Goal: Task Accomplishment & Management: Manage account settings

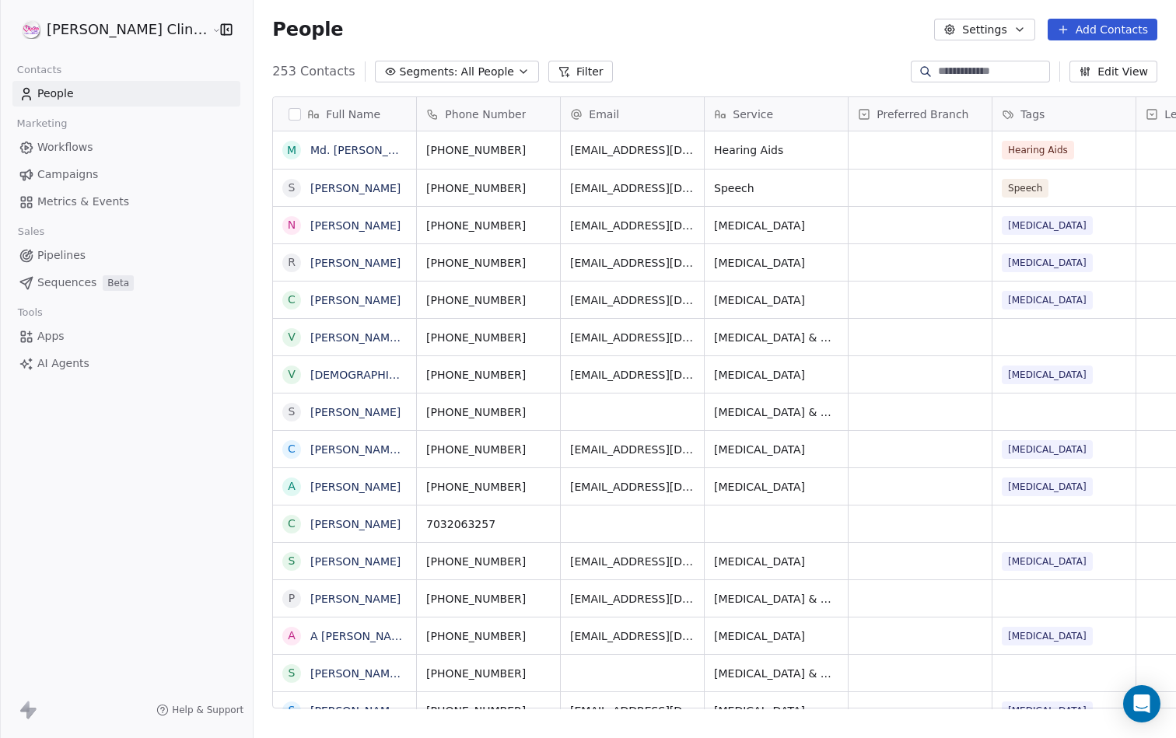
scroll to position [638, 954]
click at [151, 36] on html "[PERSON_NAME] Clinic Internal Contacts People Marketing Workflows Campaigns Met…" at bounding box center [588, 369] width 1176 height 738
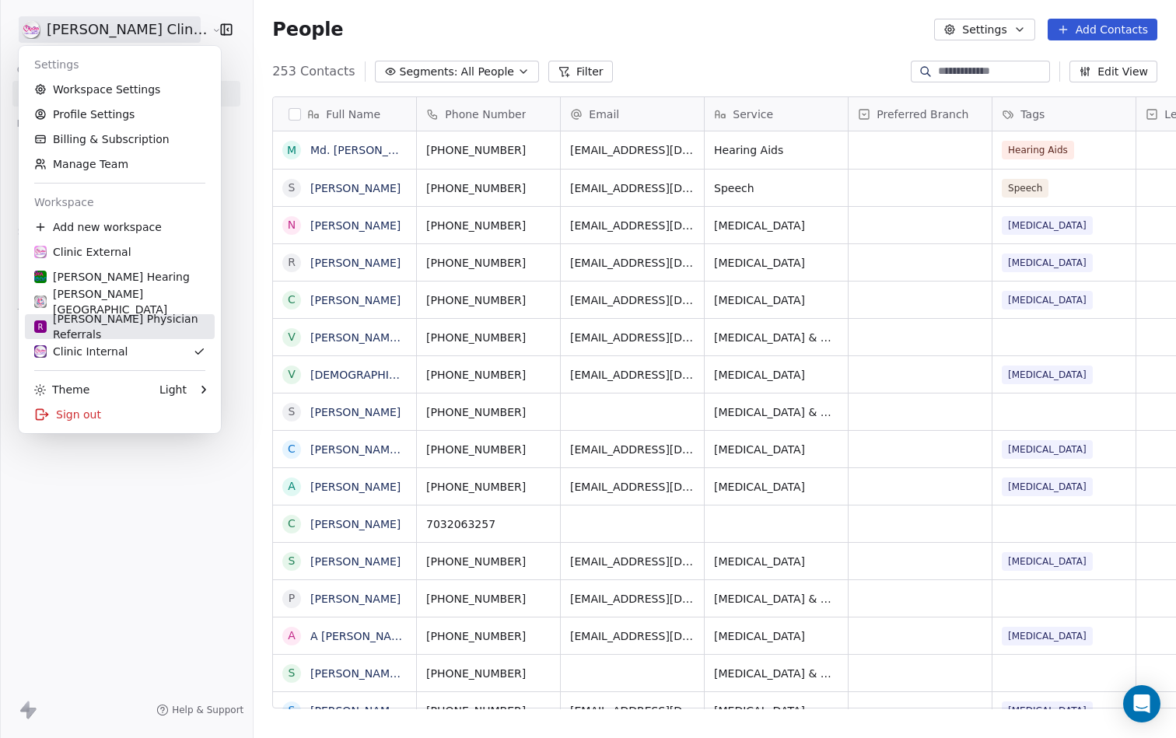
click at [132, 330] on div "R [PERSON_NAME] Physician Referrals" at bounding box center [119, 326] width 171 height 31
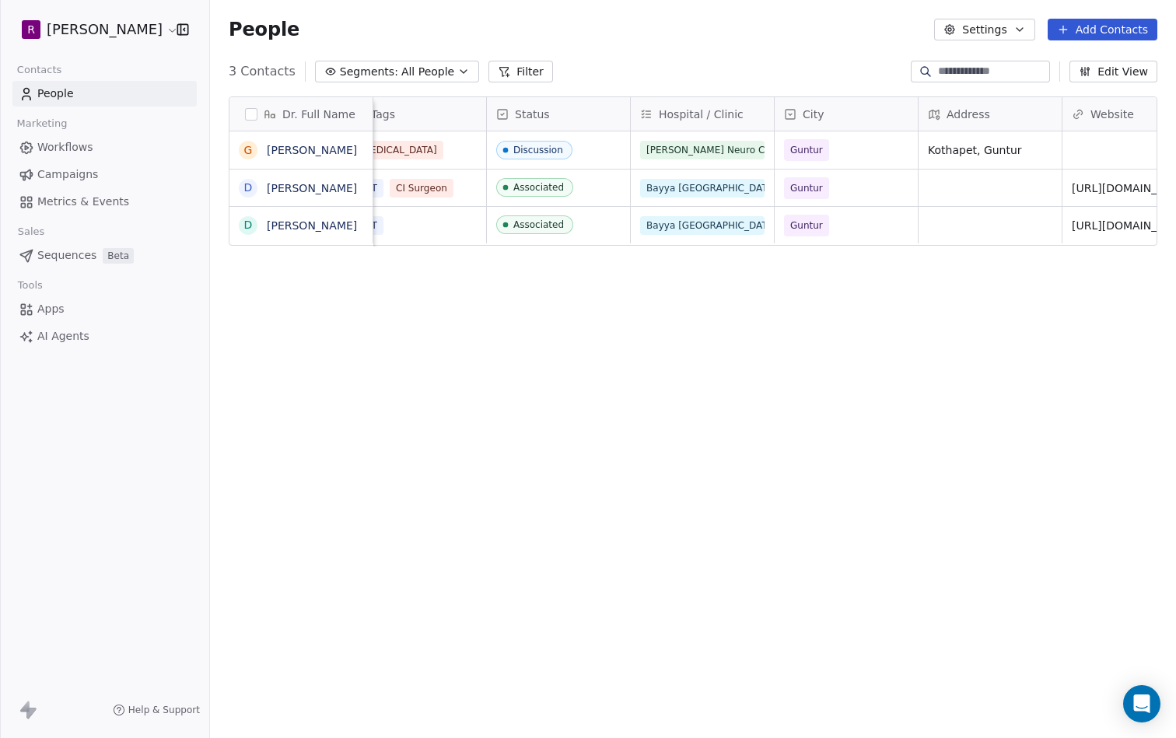
scroll to position [0, 621]
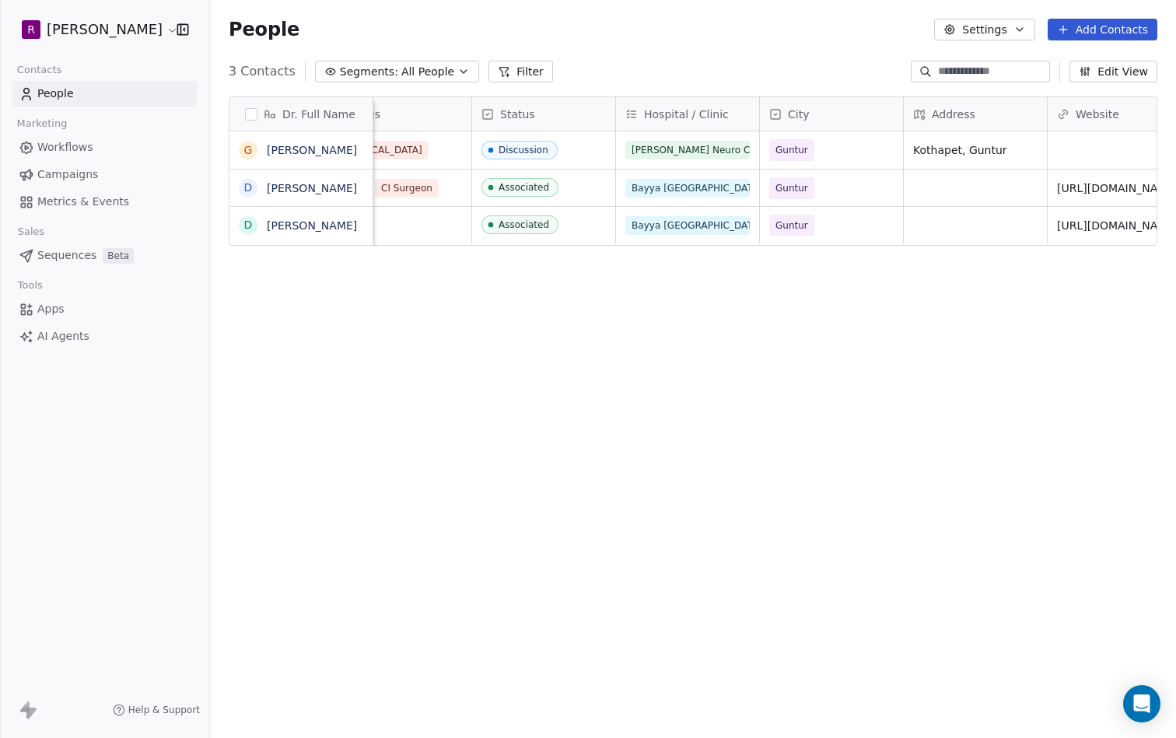
click at [564, 335] on div "Dr. Full Name G [PERSON_NAME][GEOGRAPHIC_DATA][PERSON_NAME][PERSON_NAME] Specia…" at bounding box center [693, 408] width 966 height 649
click at [572, 147] on span "Discussion" at bounding box center [529, 150] width 95 height 19
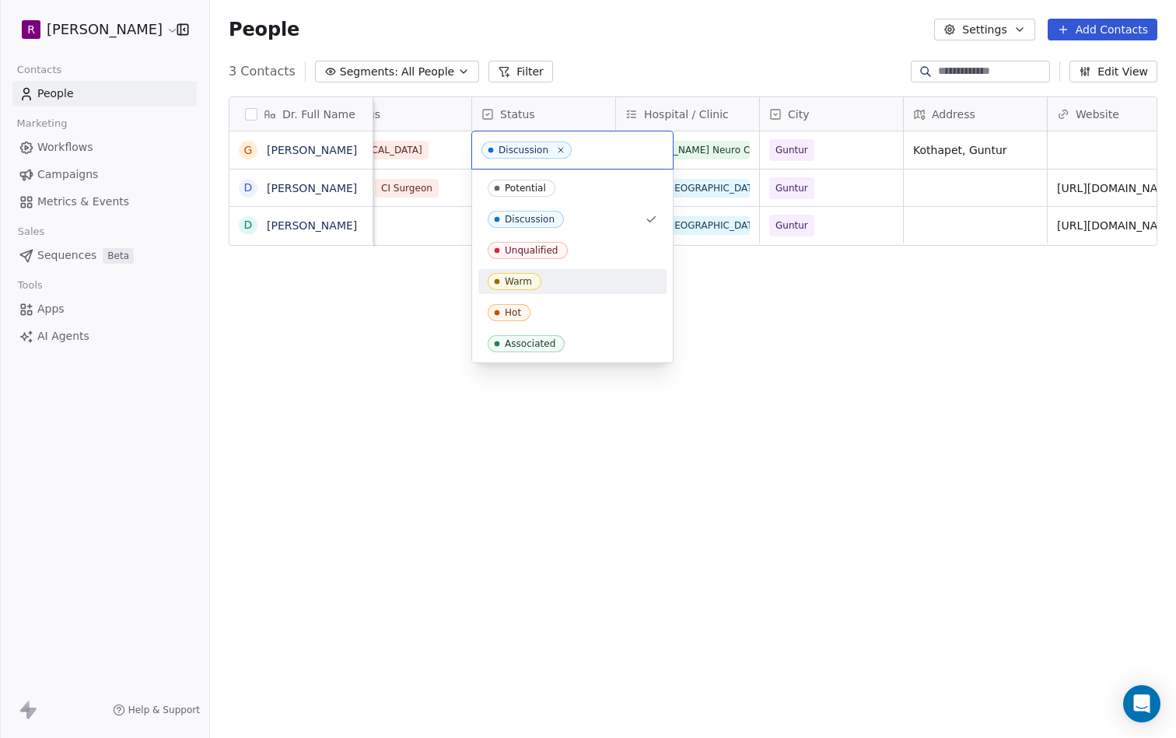
click at [936, 385] on html "R [PERSON_NAME] Contacts People Marketing Workflows Campaigns Metrics & Events …" at bounding box center [588, 369] width 1176 height 738
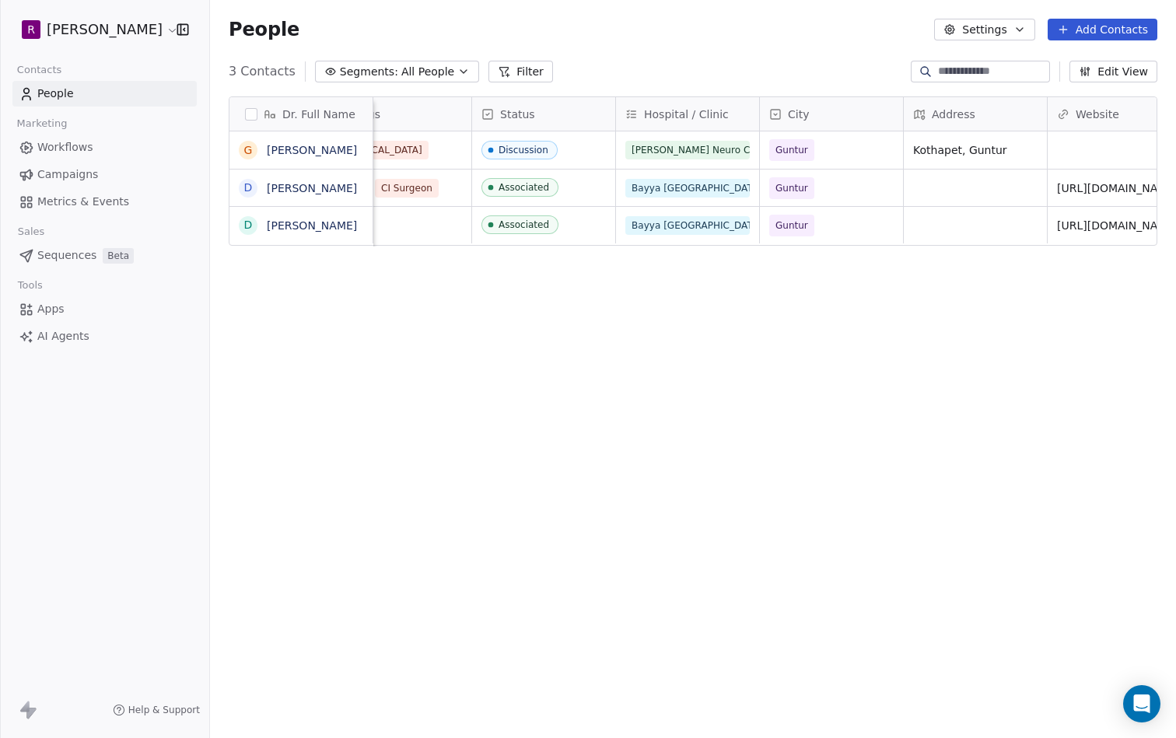
click at [1108, 74] on button "Edit View" at bounding box center [1113, 72] width 88 height 22
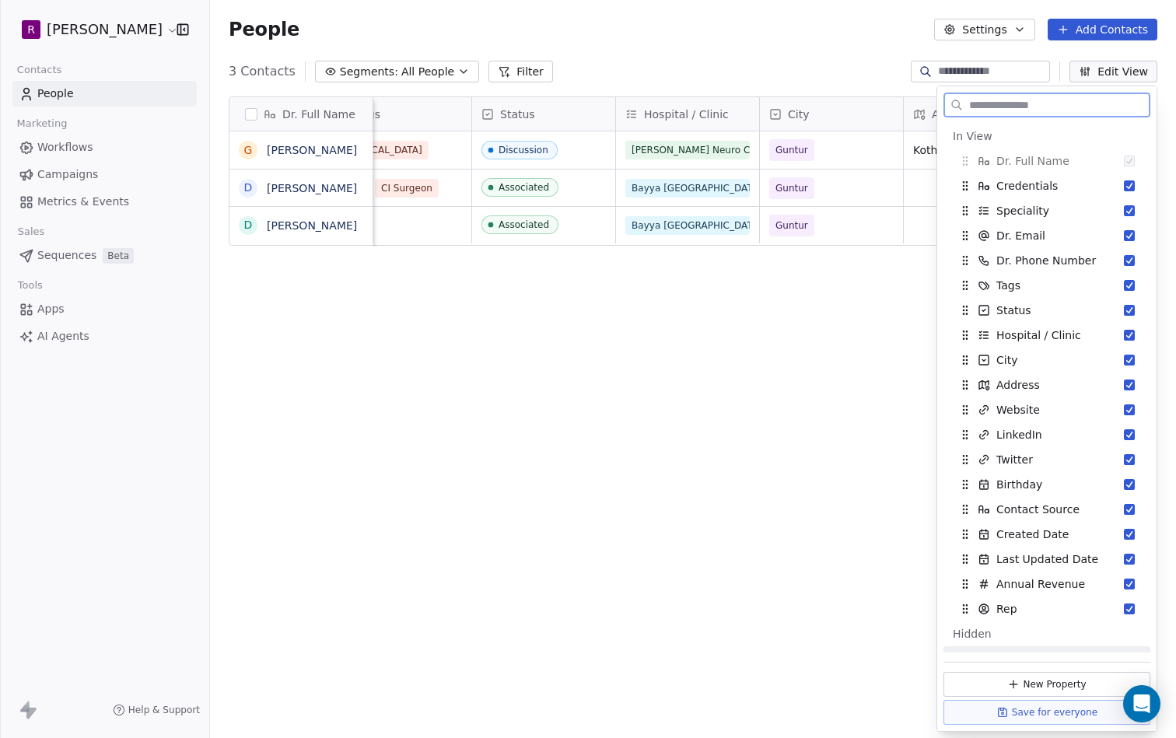
click at [1064, 712] on button "Save for everyone" at bounding box center [1046, 712] width 207 height 25
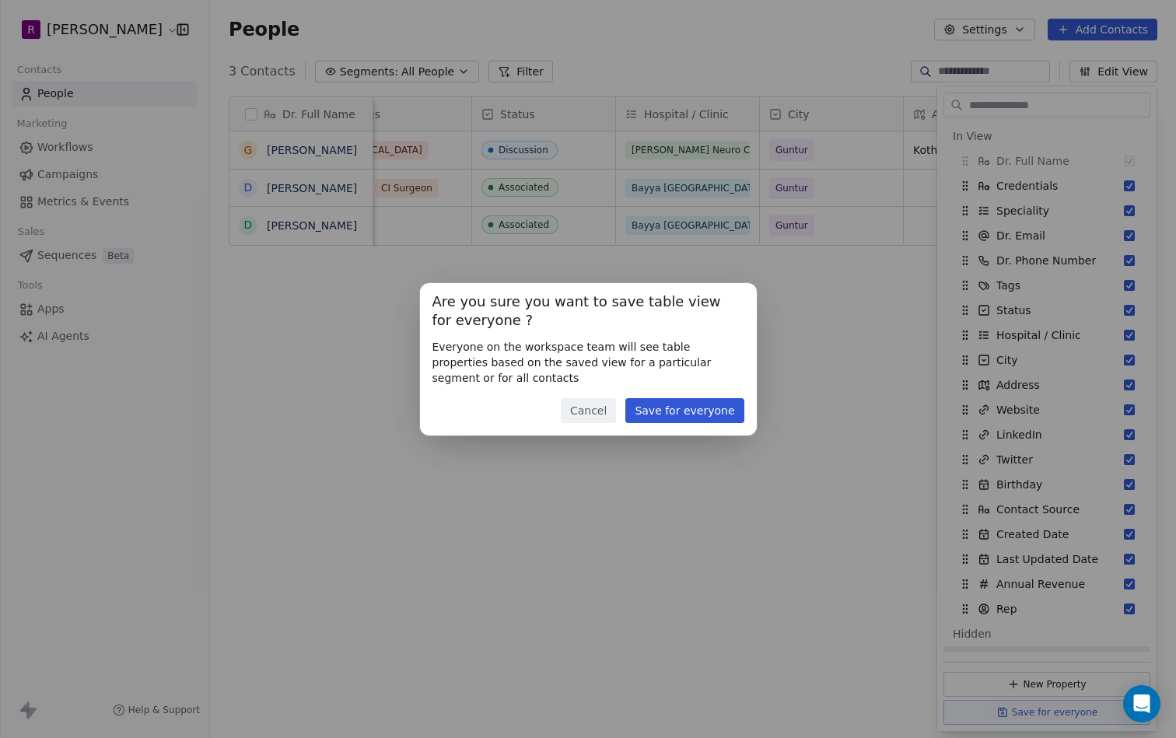
click at [708, 413] on button "Save for everyone" at bounding box center [684, 410] width 118 height 25
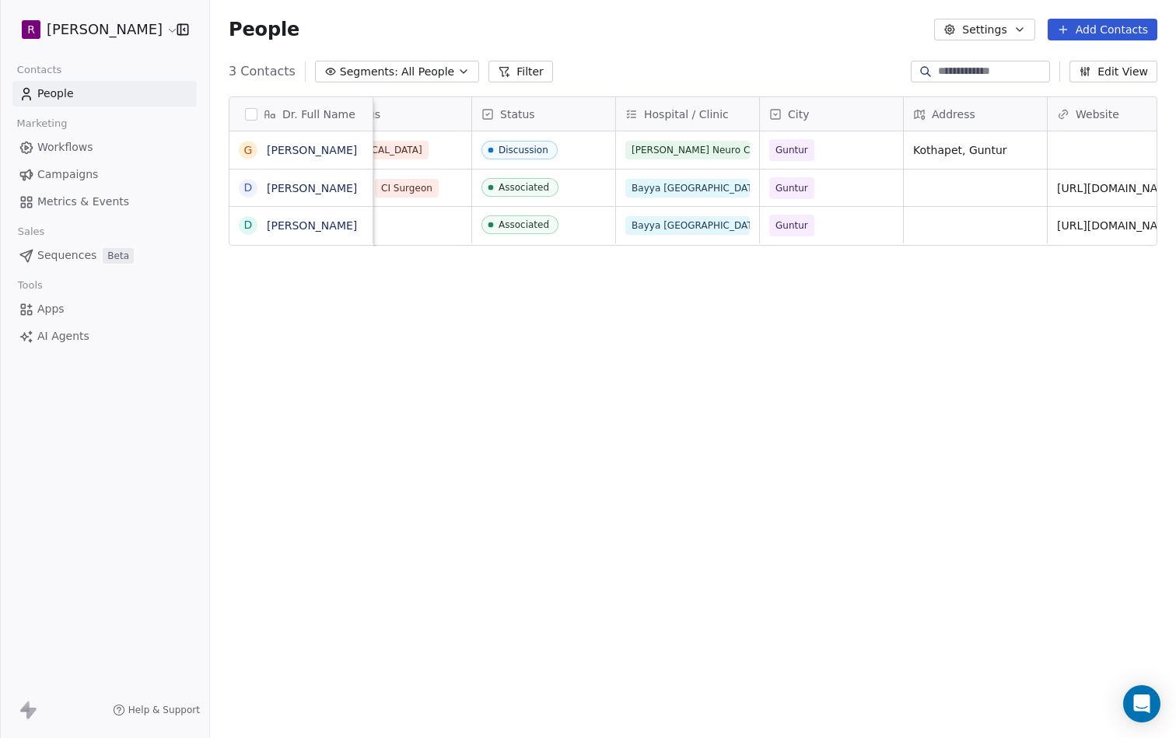
click at [588, 111] on div "Status" at bounding box center [541, 115] width 121 height 16
click at [558, 149] on span "Manage property" at bounding box center [547, 147] width 93 height 16
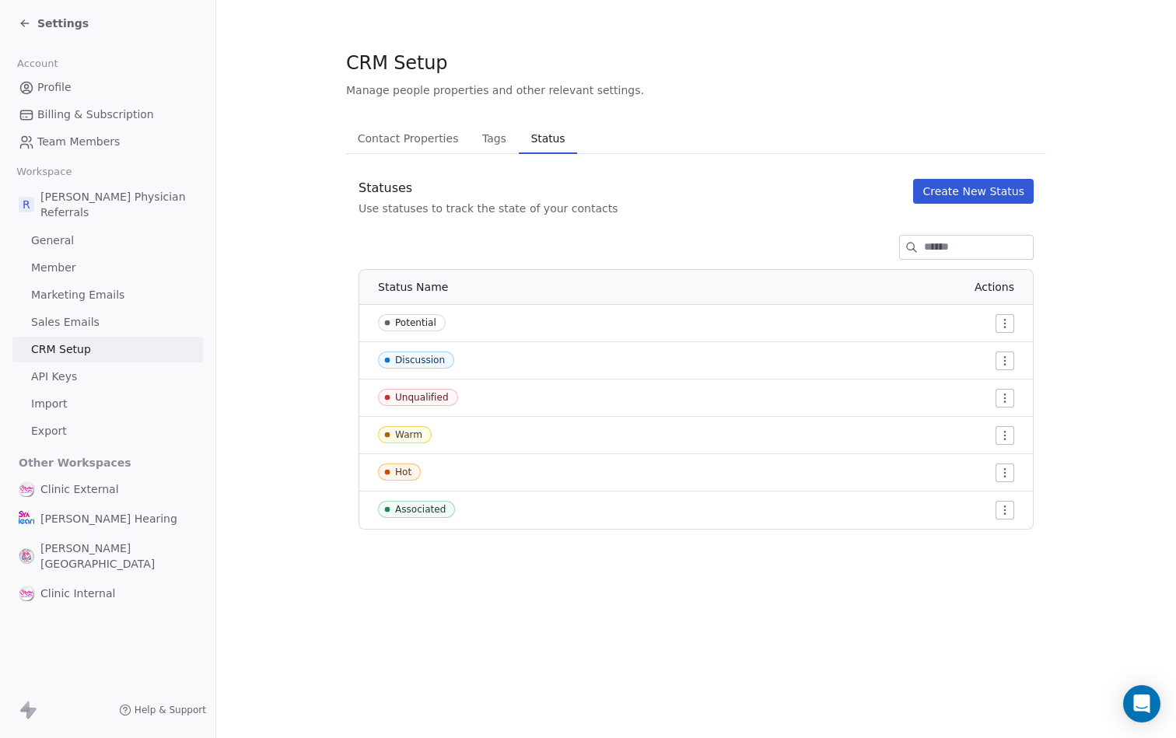
click at [967, 192] on button "Create New Status" at bounding box center [973, 191] width 121 height 25
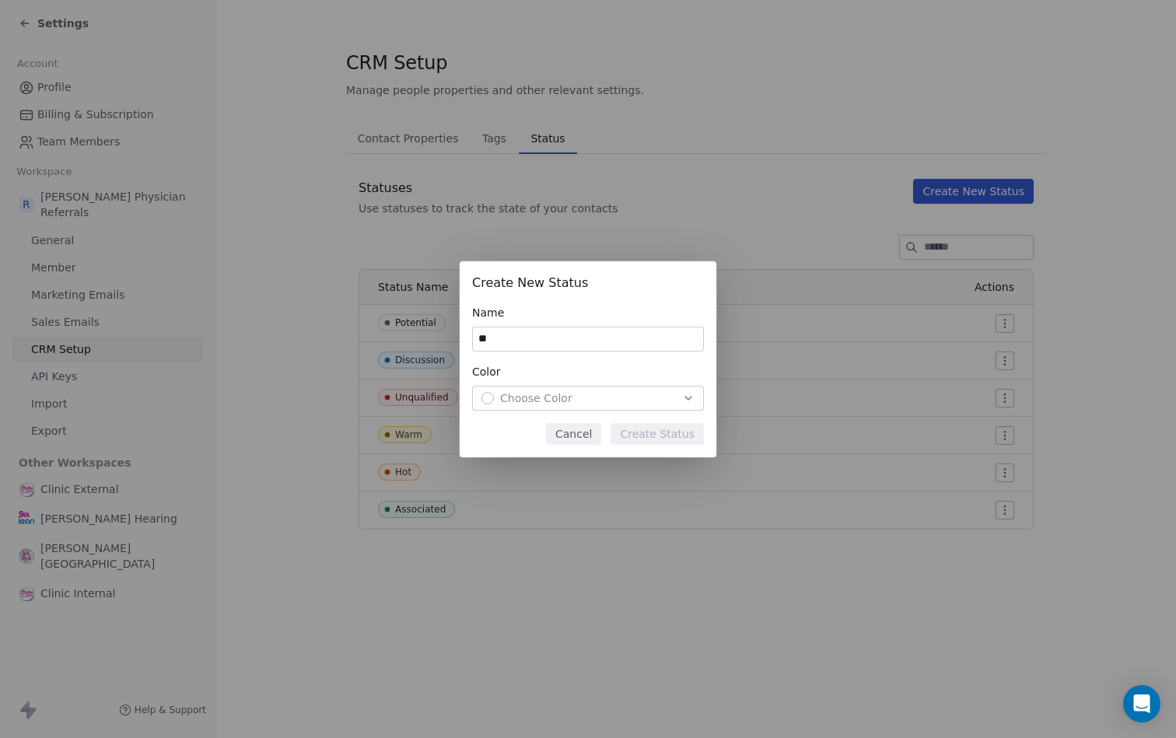
type input "*"
type input "**********"
click at [558, 401] on span "Choose Color" at bounding box center [536, 398] width 72 height 16
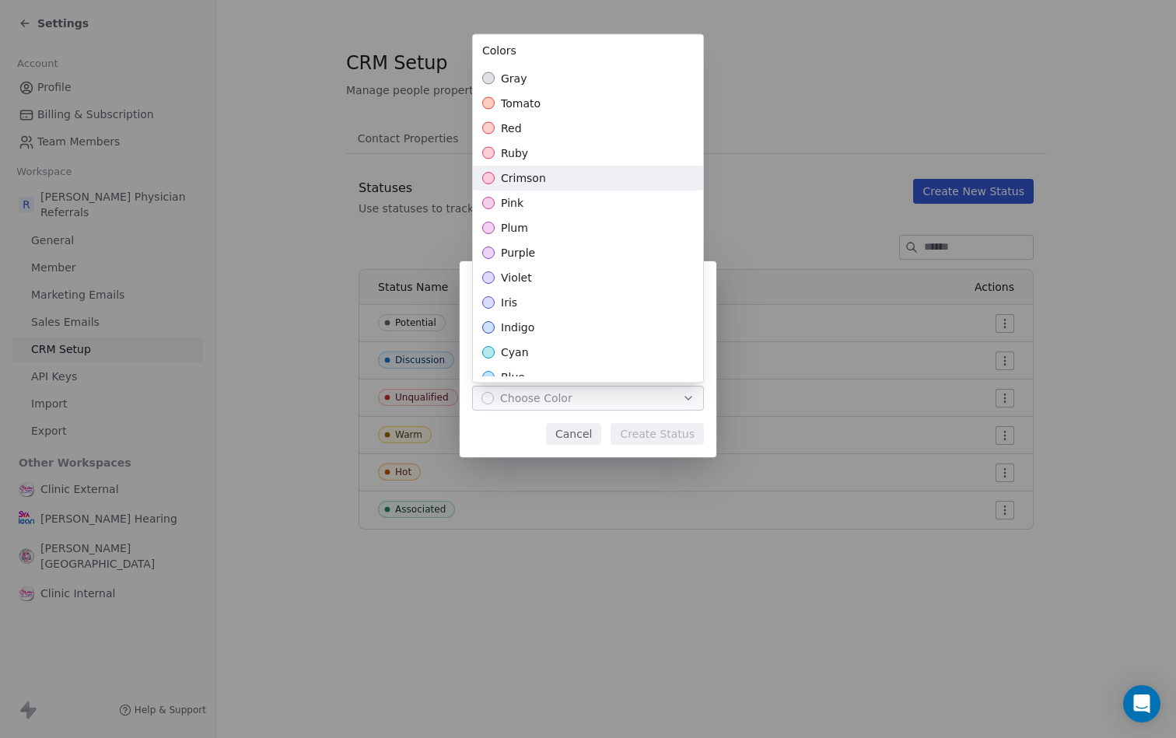
click at [537, 177] on span "crimson" at bounding box center [523, 178] width 45 height 16
click at [502, 451] on div "**********" at bounding box center [588, 368] width 1176 height 265
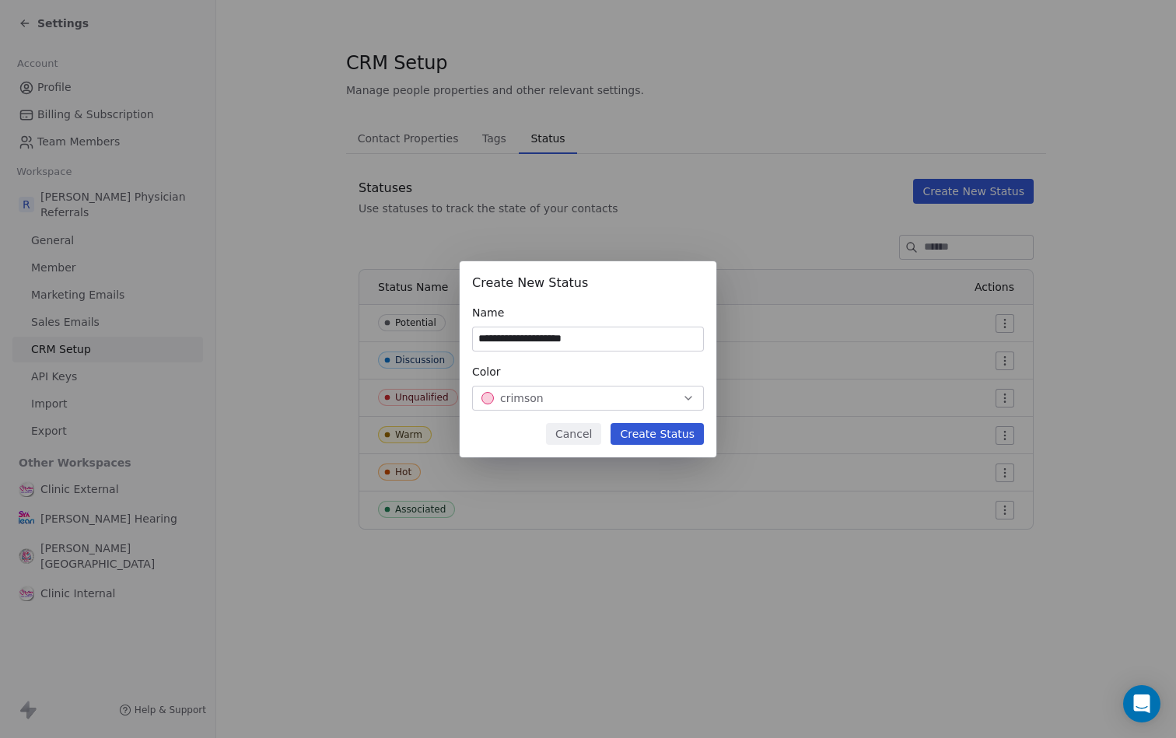
click at [663, 435] on button "Create Status" at bounding box center [656, 434] width 93 height 22
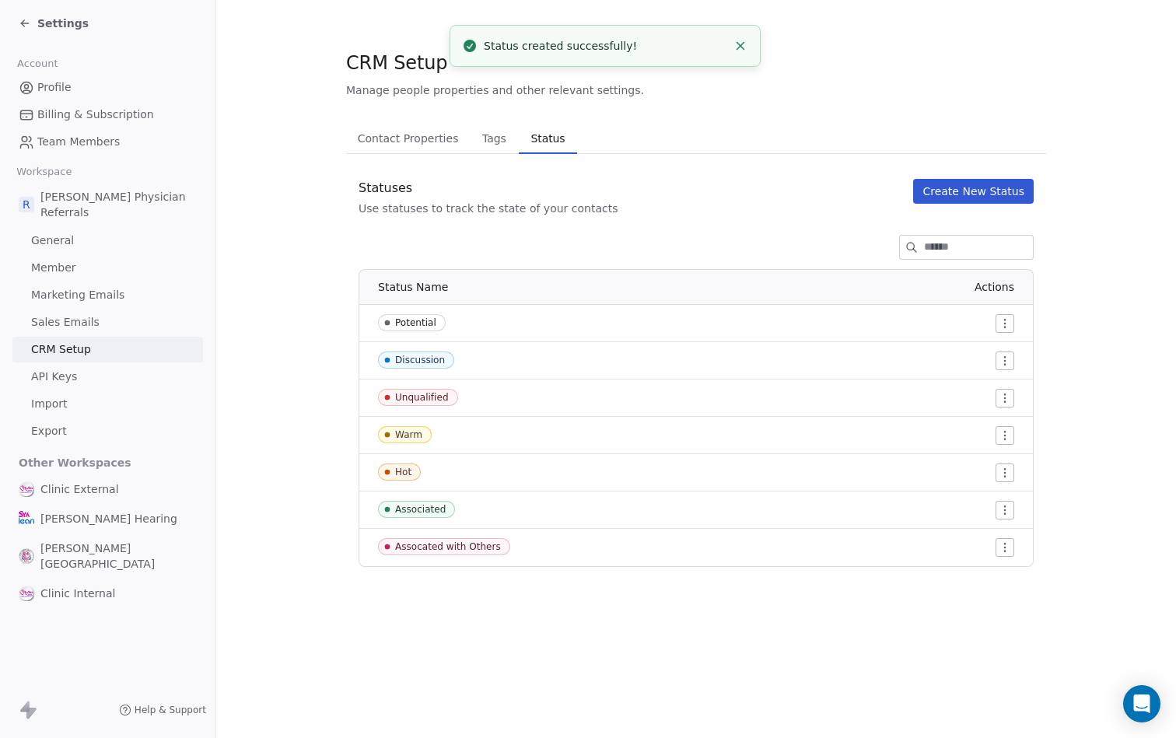
click at [29, 21] on icon at bounding box center [25, 23] width 12 height 12
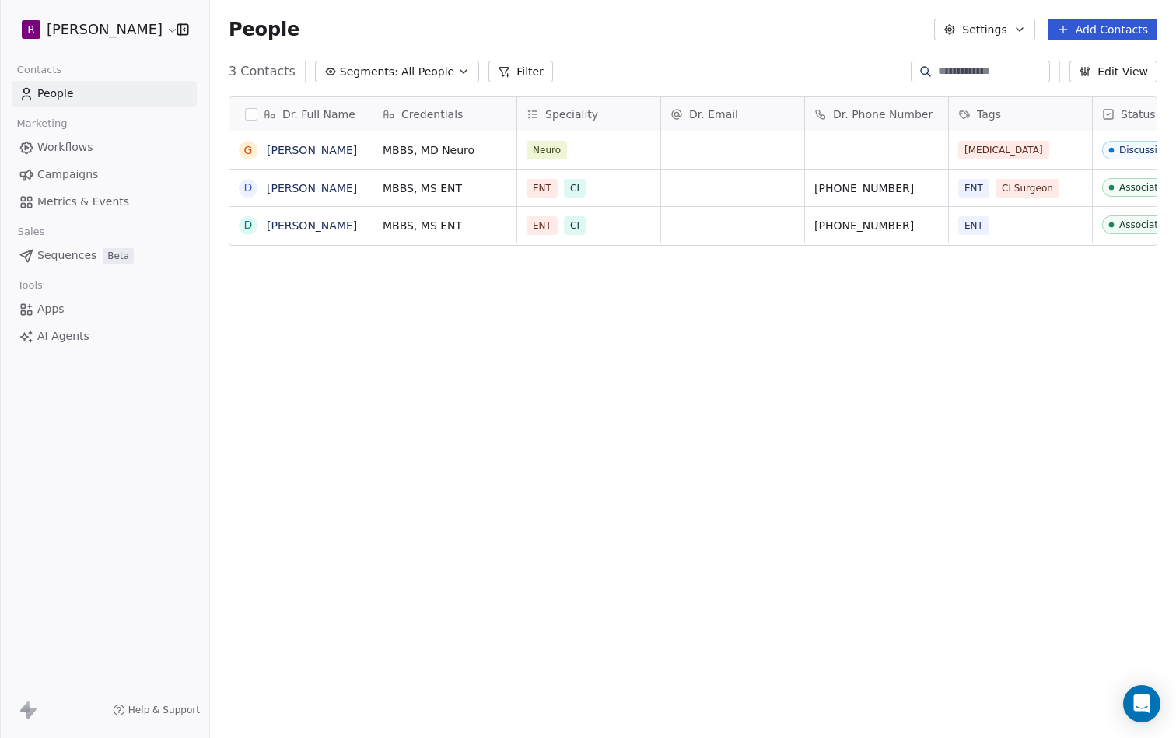
click at [625, 335] on div "Dr. Full Name G [PERSON_NAME] D [PERSON_NAME][GEOGRAPHIC_DATA][PERSON_NAME] Cre…" at bounding box center [693, 408] width 966 height 649
click at [600, 152] on div "Neuro" at bounding box center [574, 150] width 95 height 19
click at [597, 50] on html "R [PERSON_NAME] Contacts People Marketing Workflows Campaigns Metrics & Events …" at bounding box center [588, 369] width 1176 height 738
click at [701, 51] on div "People Settings Add Contacts" at bounding box center [693, 29] width 966 height 59
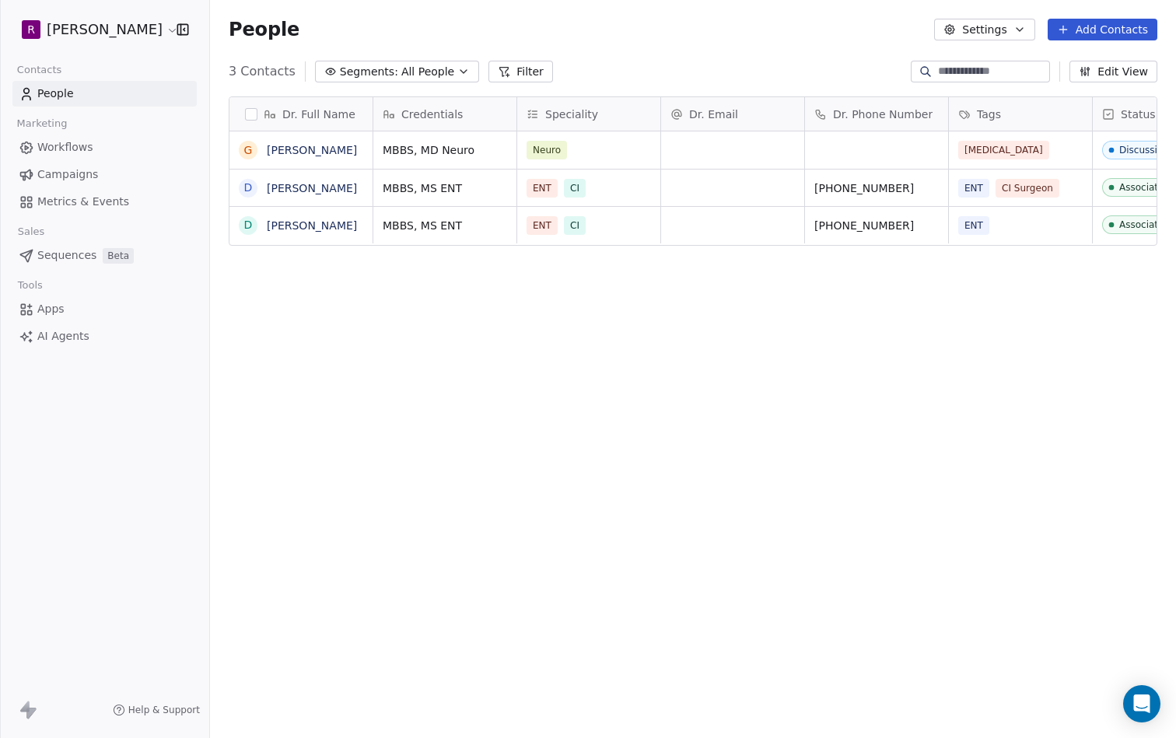
click at [701, 50] on div "People Settings Add Contacts" at bounding box center [693, 29] width 966 height 59
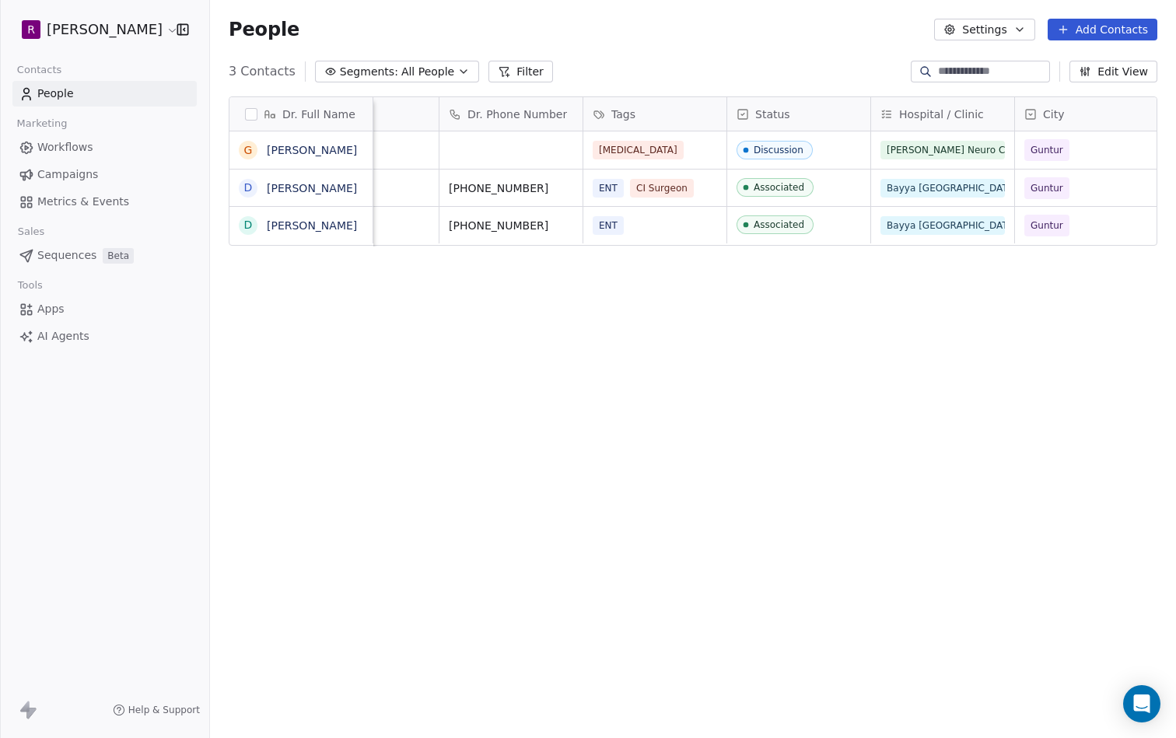
scroll to position [0, 415]
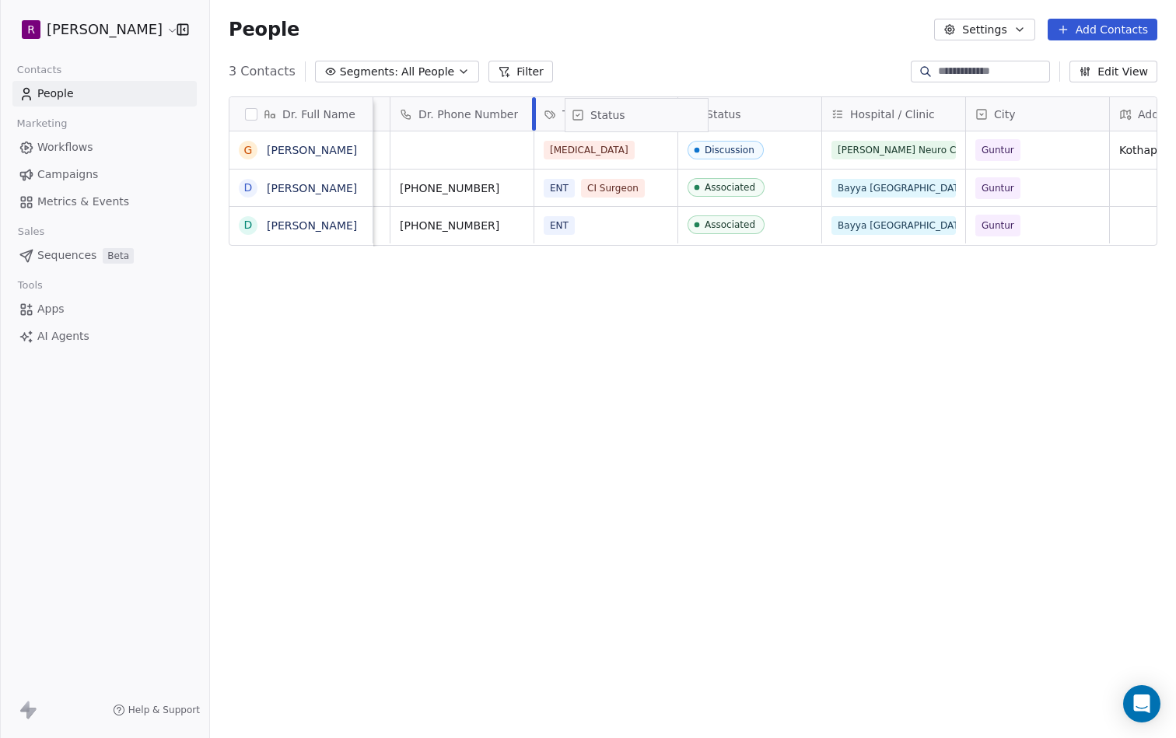
drag, startPoint x: 727, startPoint y: 110, endPoint x: 613, endPoint y: 111, distance: 114.3
click at [613, 111] on div "Dr. Full Name G [PERSON_NAME] D [PERSON_NAME][GEOGRAPHIC_DATA][PERSON_NAME] Cre…" at bounding box center [692, 171] width 927 height 149
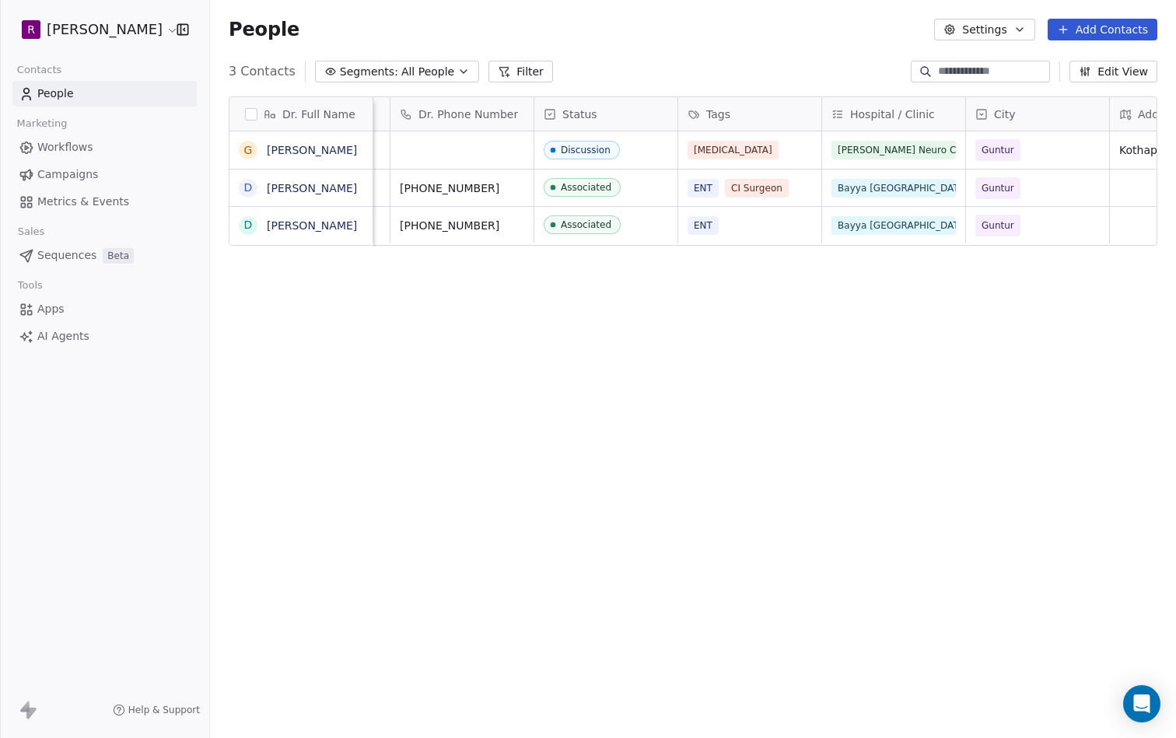
click at [1125, 69] on button "Edit View" at bounding box center [1113, 72] width 88 height 22
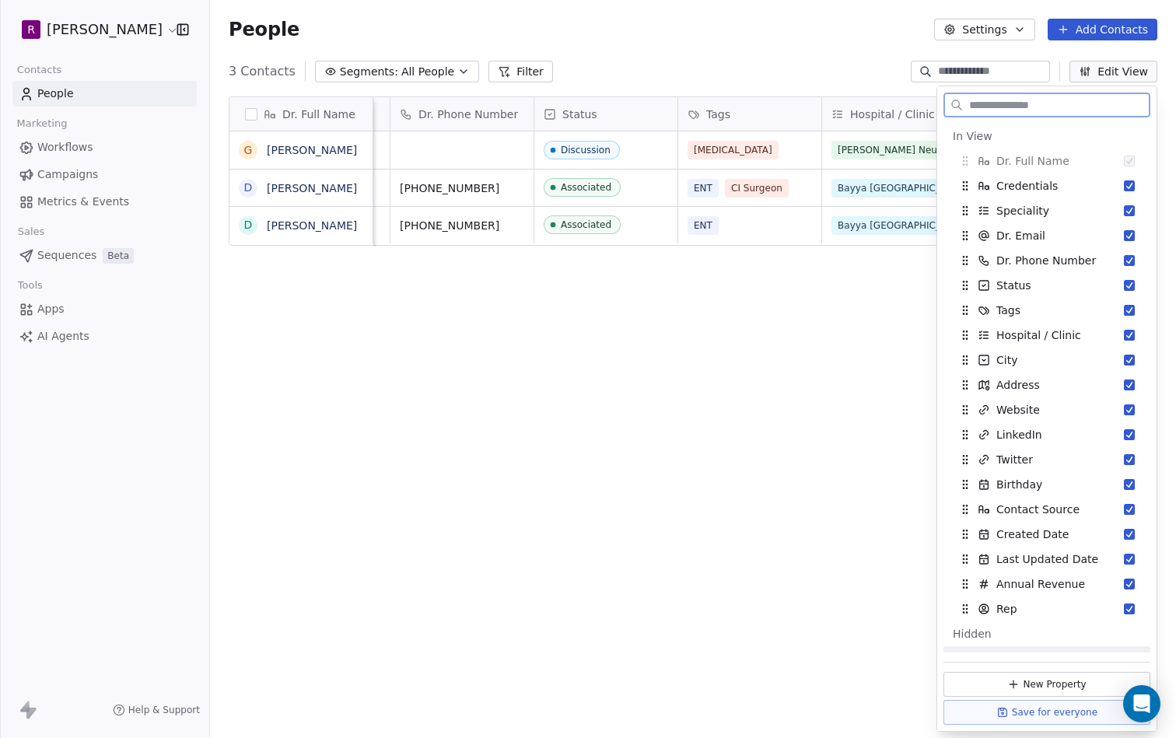
click at [1059, 712] on button "Save for everyone" at bounding box center [1046, 712] width 207 height 25
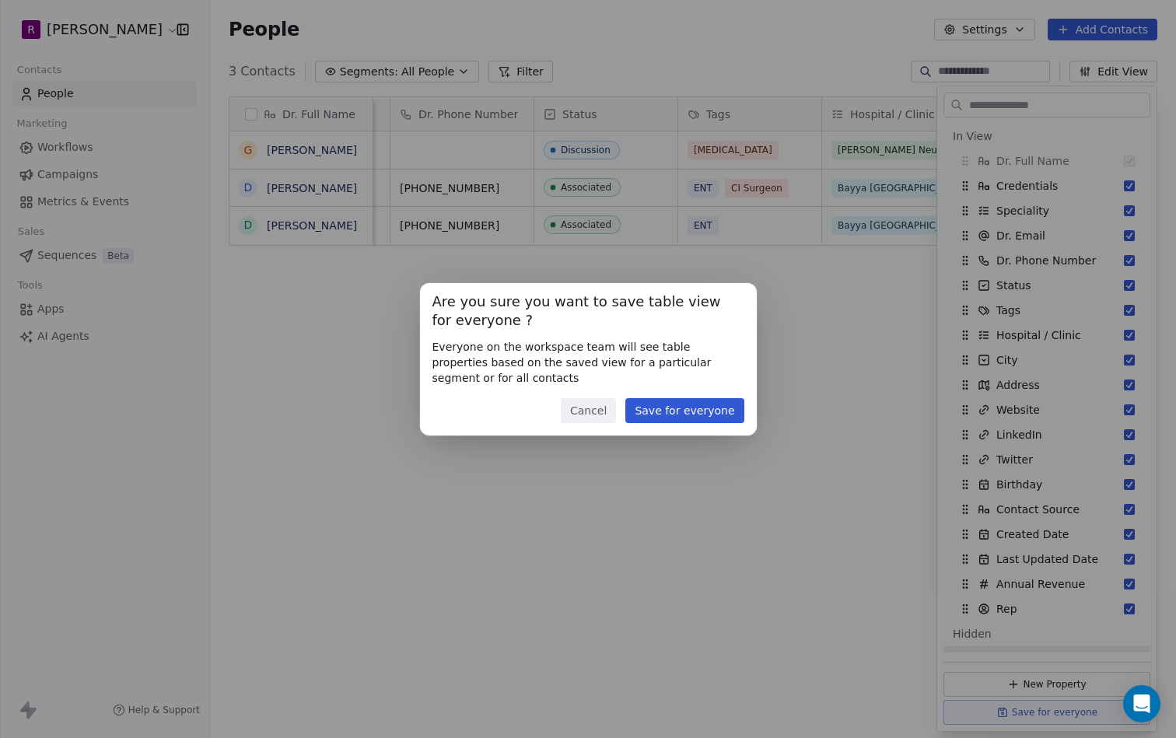
click at [711, 408] on button "Save for everyone" at bounding box center [684, 410] width 118 height 25
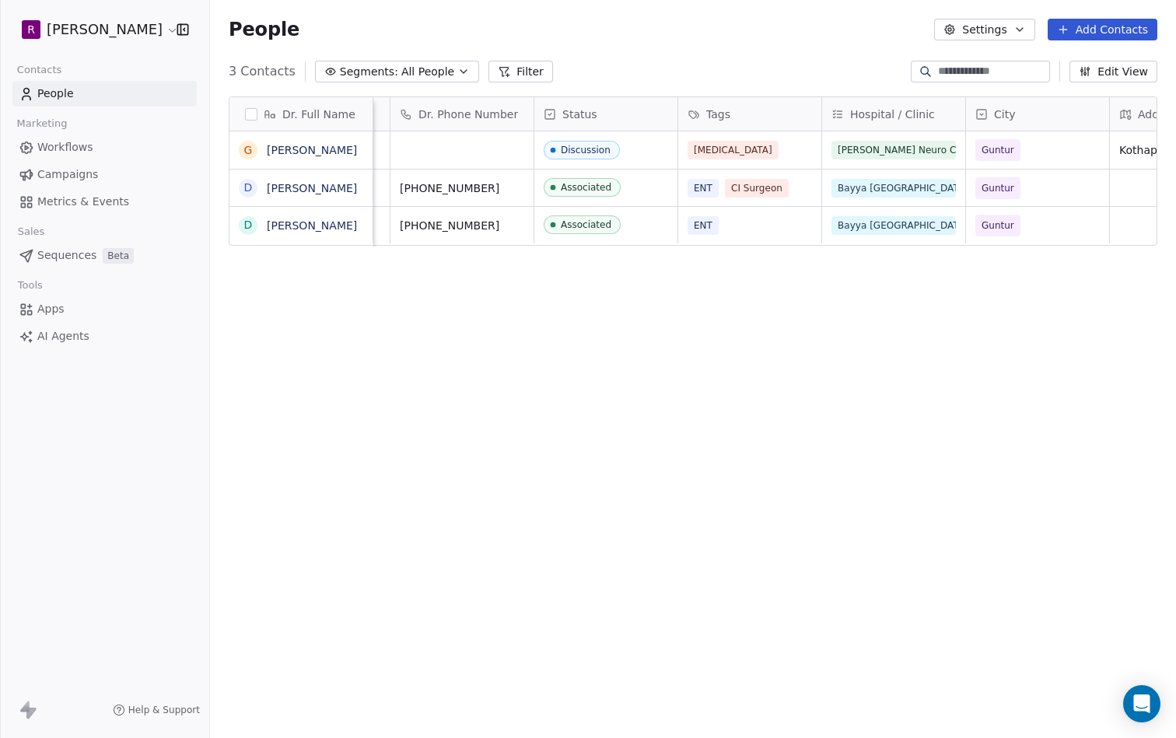
click at [72, 27] on html "R [PERSON_NAME] Contacts People Marketing Workflows Campaigns Metrics & Events …" at bounding box center [588, 369] width 1176 height 738
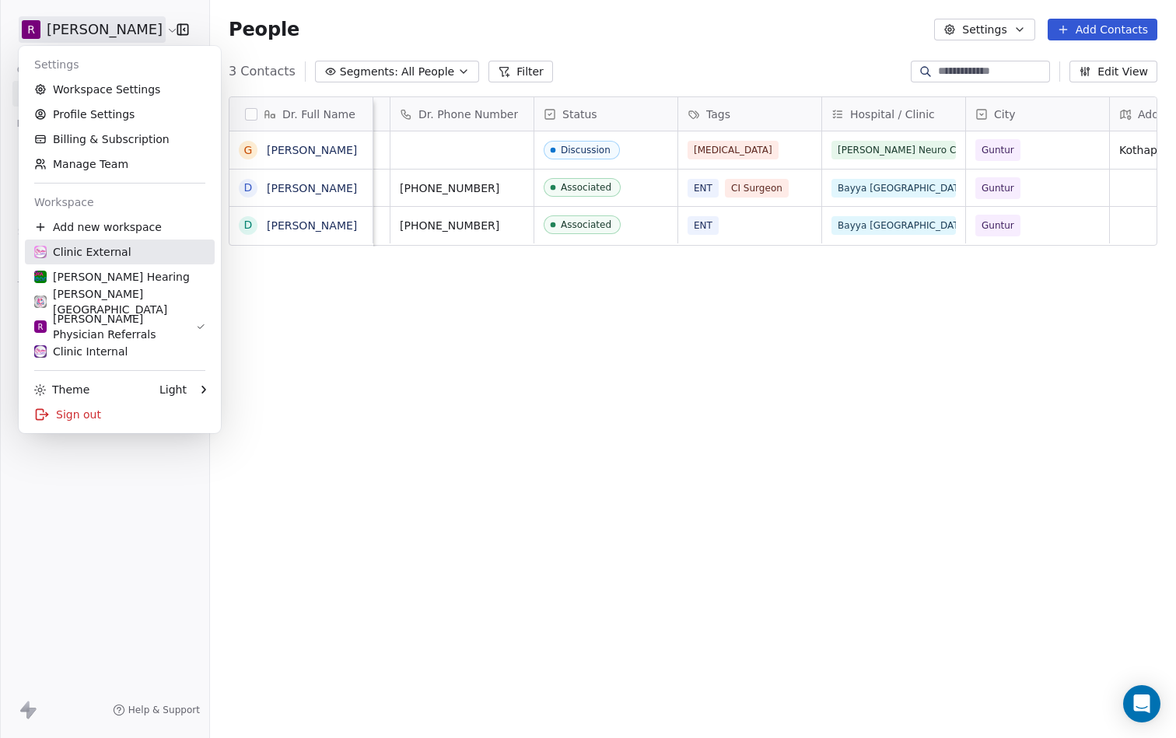
click at [131, 248] on div "Clinic External" at bounding box center [119, 252] width 171 height 16
